Goal: Navigation & Orientation: Find specific page/section

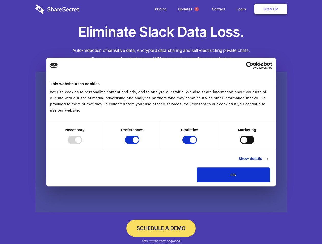
click at [82, 144] on div at bounding box center [74, 140] width 15 height 8
click at [139, 144] on input "Preferences" at bounding box center [132, 140] width 15 height 8
checkbox input "false"
click at [190, 144] on input "Statistics" at bounding box center [189, 140] width 15 height 8
checkbox input "false"
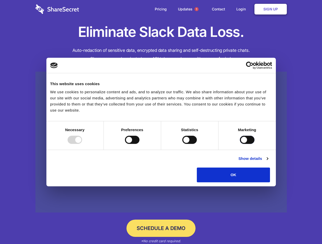
click at [240, 144] on input "Marketing" at bounding box center [247, 140] width 15 height 8
checkbox input "true"
click at [268, 162] on link "Show details" at bounding box center [253, 159] width 30 height 6
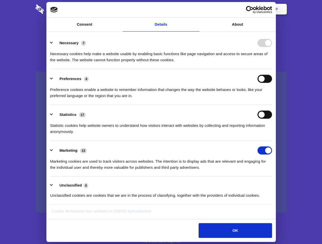
click at [272, 69] on li "Necessary 7 Necessary cookies help make a website usable by enabling basic func…" at bounding box center [161, 51] width 222 height 36
click at [196, 9] on span "1" at bounding box center [196, 9] width 4 height 4
